Goal: Find contact information: Find contact information

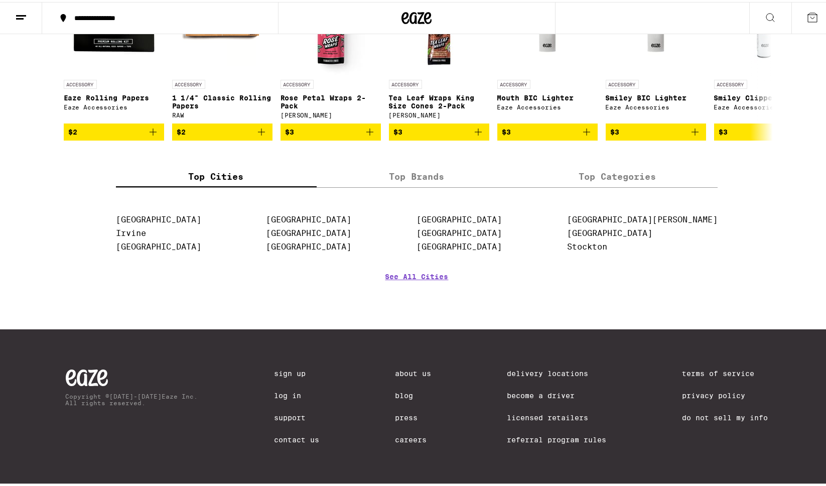
click at [297, 441] on link "Contact Us" at bounding box center [296, 437] width 45 height 8
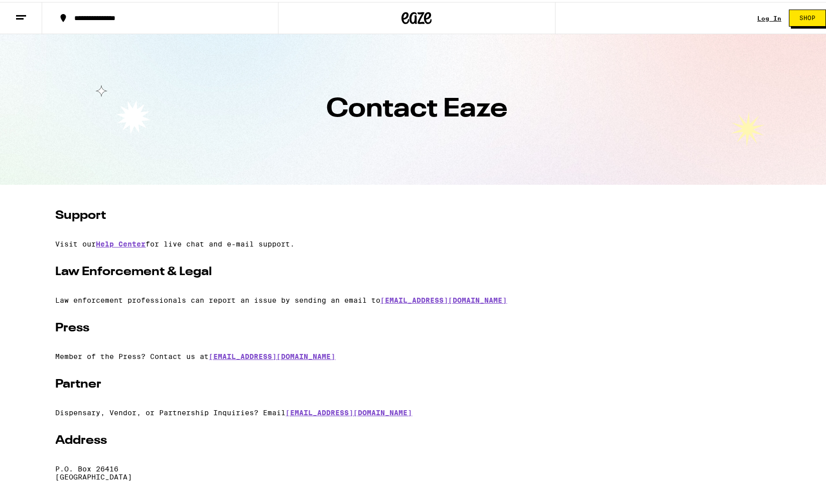
scroll to position [190, 0]
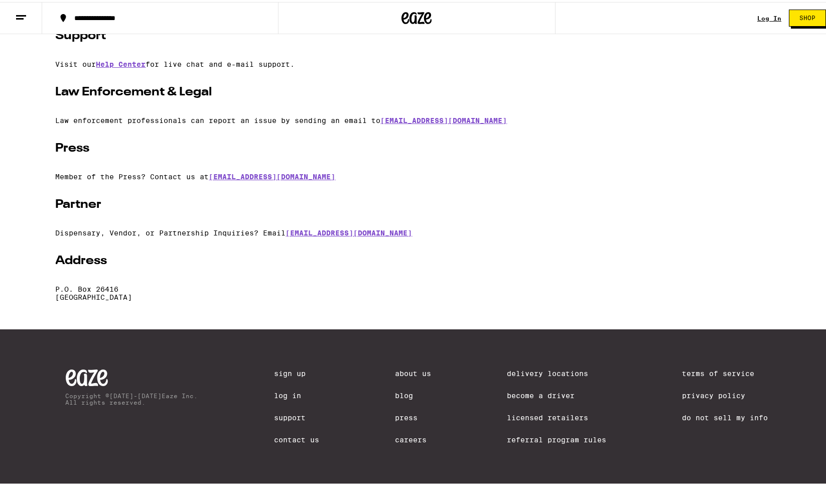
click at [399, 438] on link "Careers" at bounding box center [413, 437] width 36 height 8
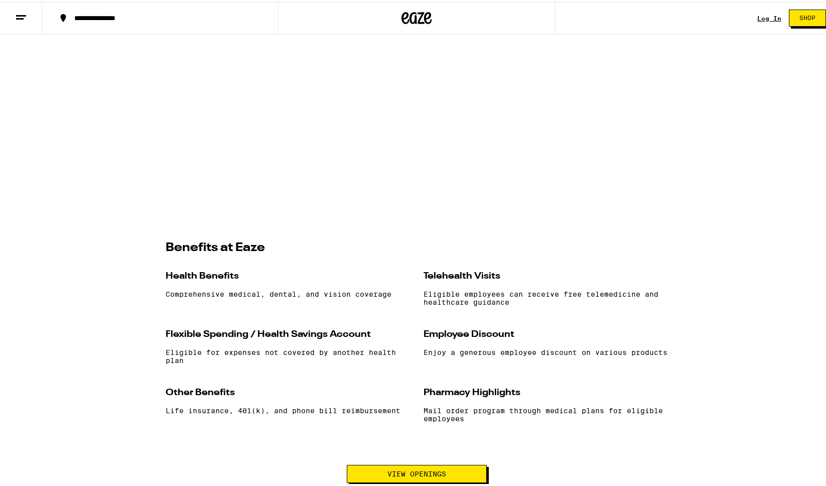
scroll to position [865, 0]
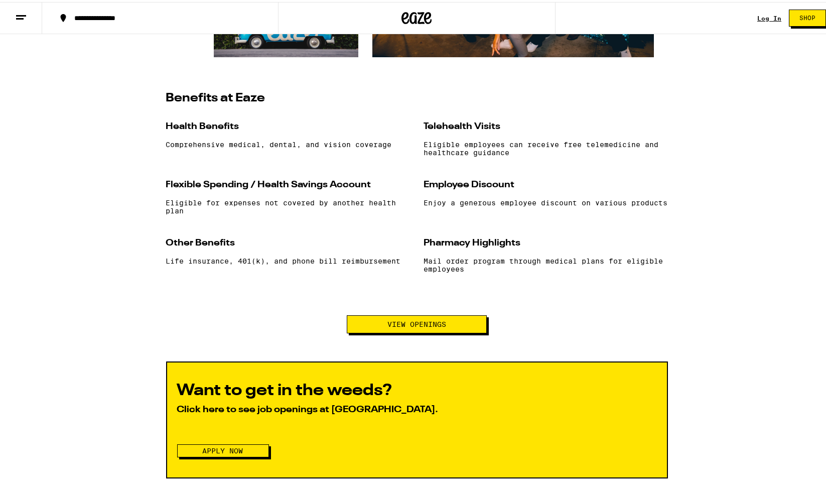
click at [401, 326] on span "View Openings" at bounding box center [416, 322] width 59 height 7
